Goal: Find specific page/section: Find specific page/section

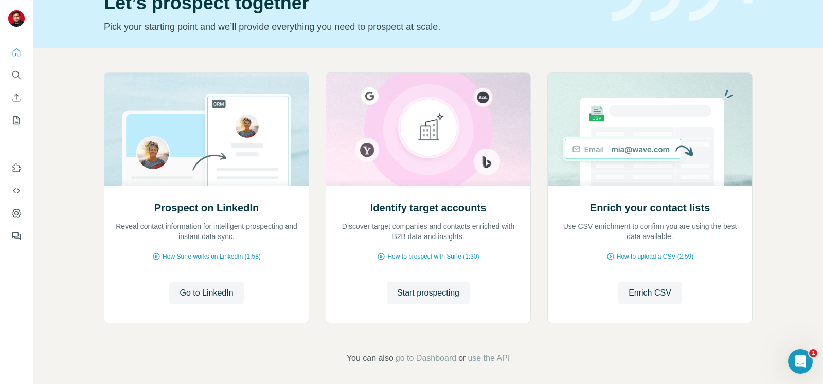
scroll to position [59, 0]
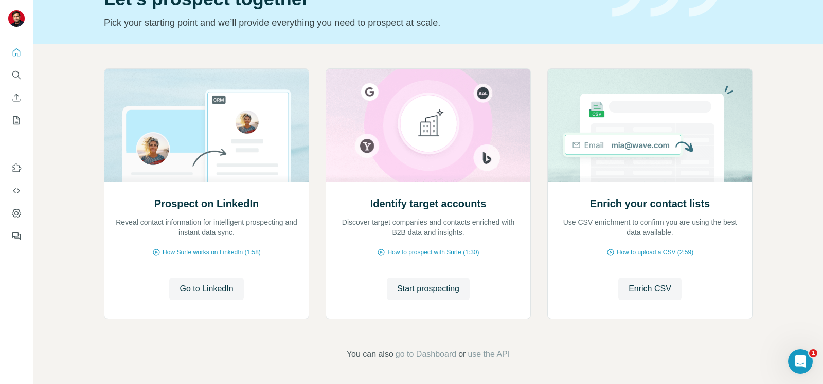
click at [18, 74] on icon "Search" at bounding box center [16, 75] width 10 height 10
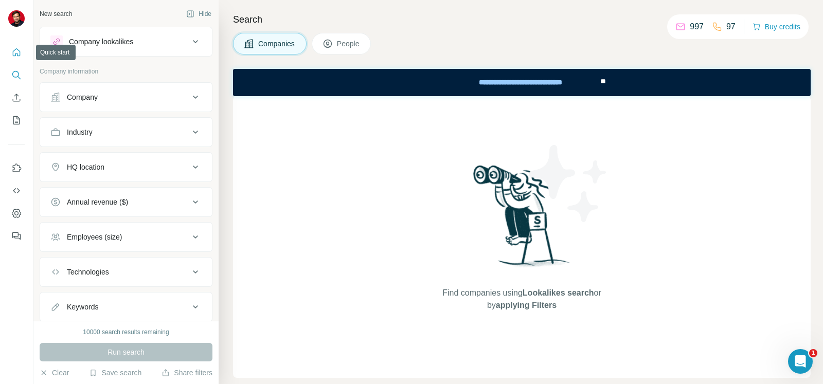
click at [18, 50] on icon "Quick start" at bounding box center [16, 52] width 10 height 10
